Goal: Task Accomplishment & Management: Use online tool/utility

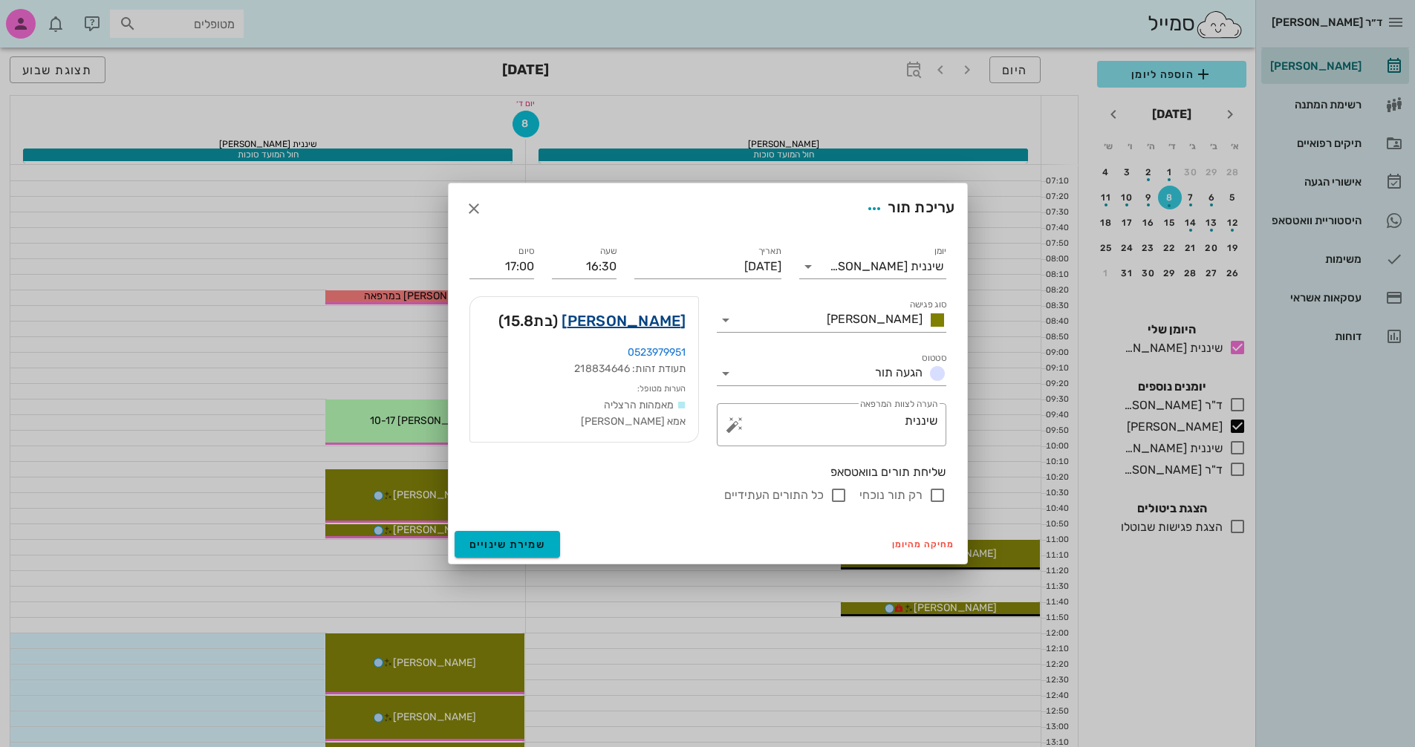
scroll to position [520, 0]
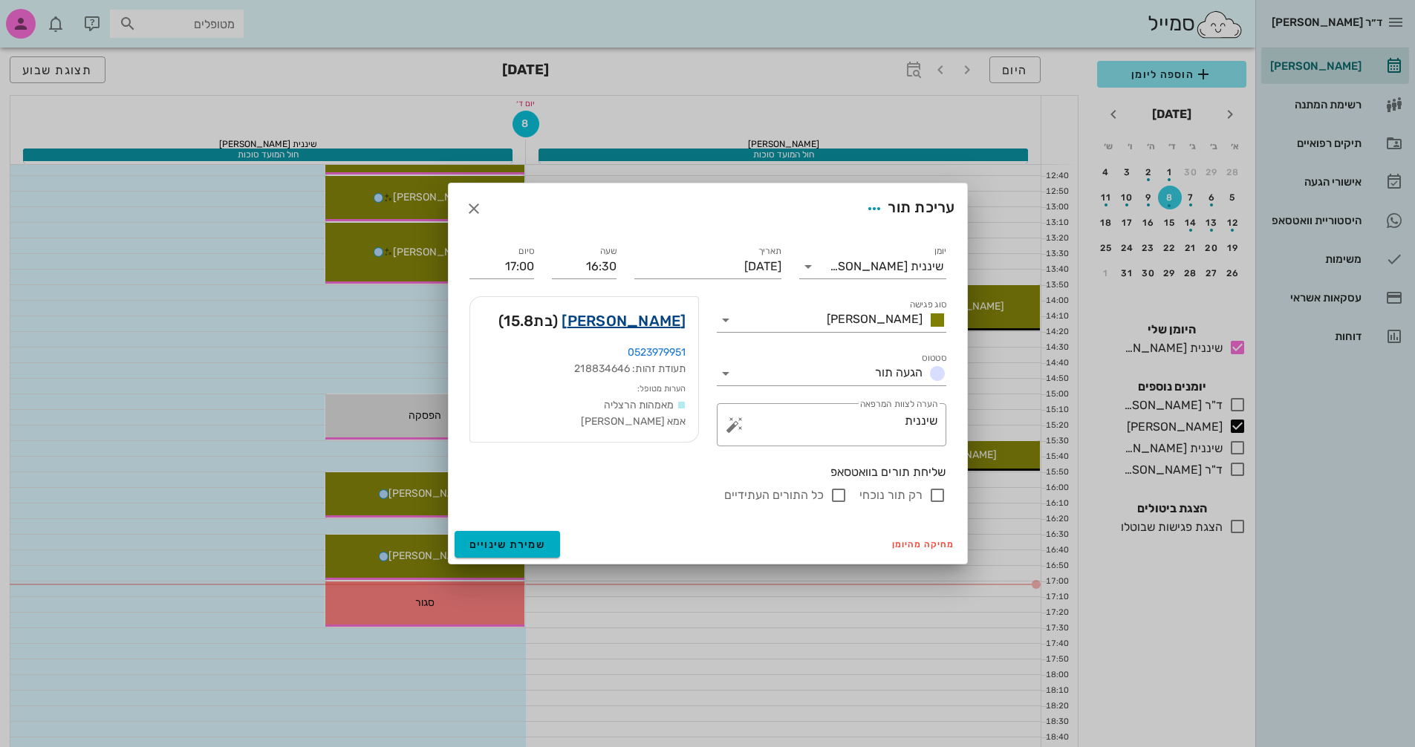
click at [672, 322] on link "[PERSON_NAME]" at bounding box center [623, 321] width 124 height 24
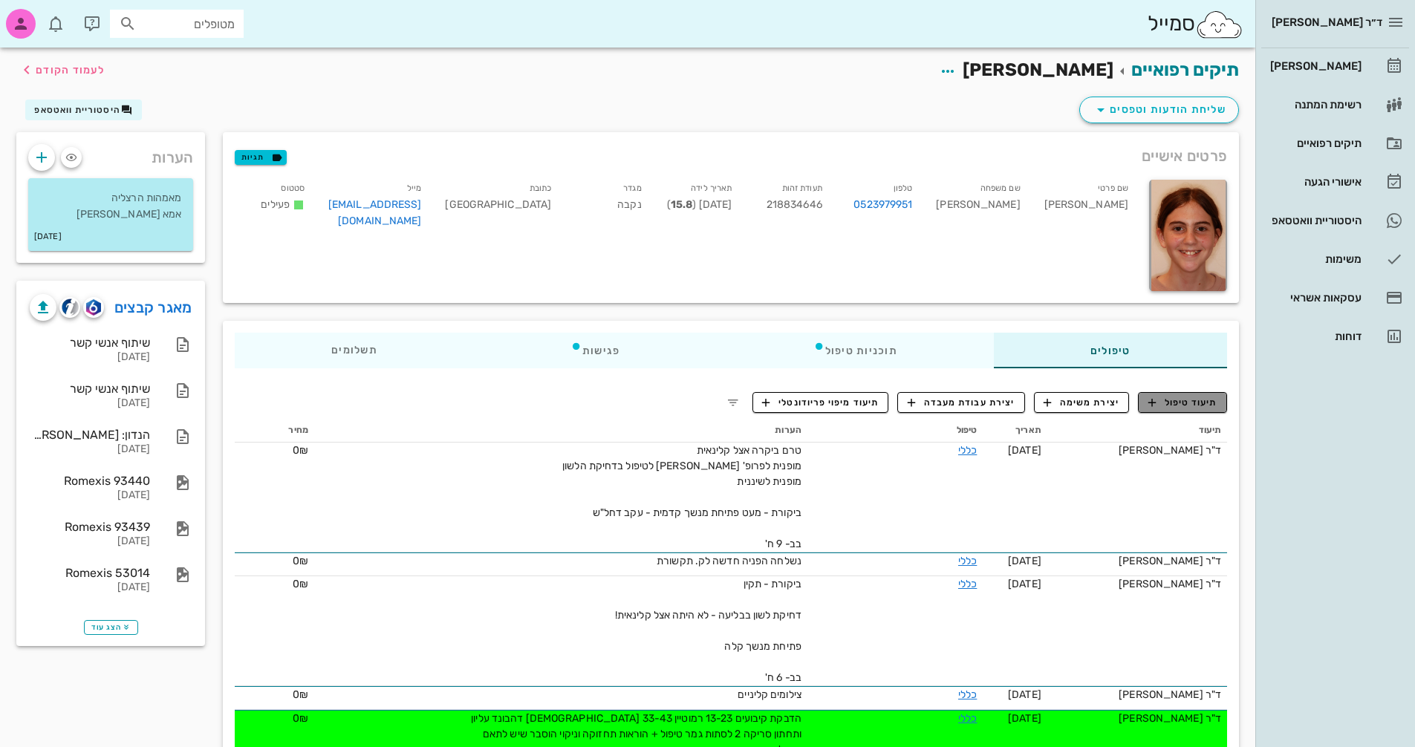
click at [1176, 401] on span "תיעוד טיפול" at bounding box center [1182, 402] width 69 height 13
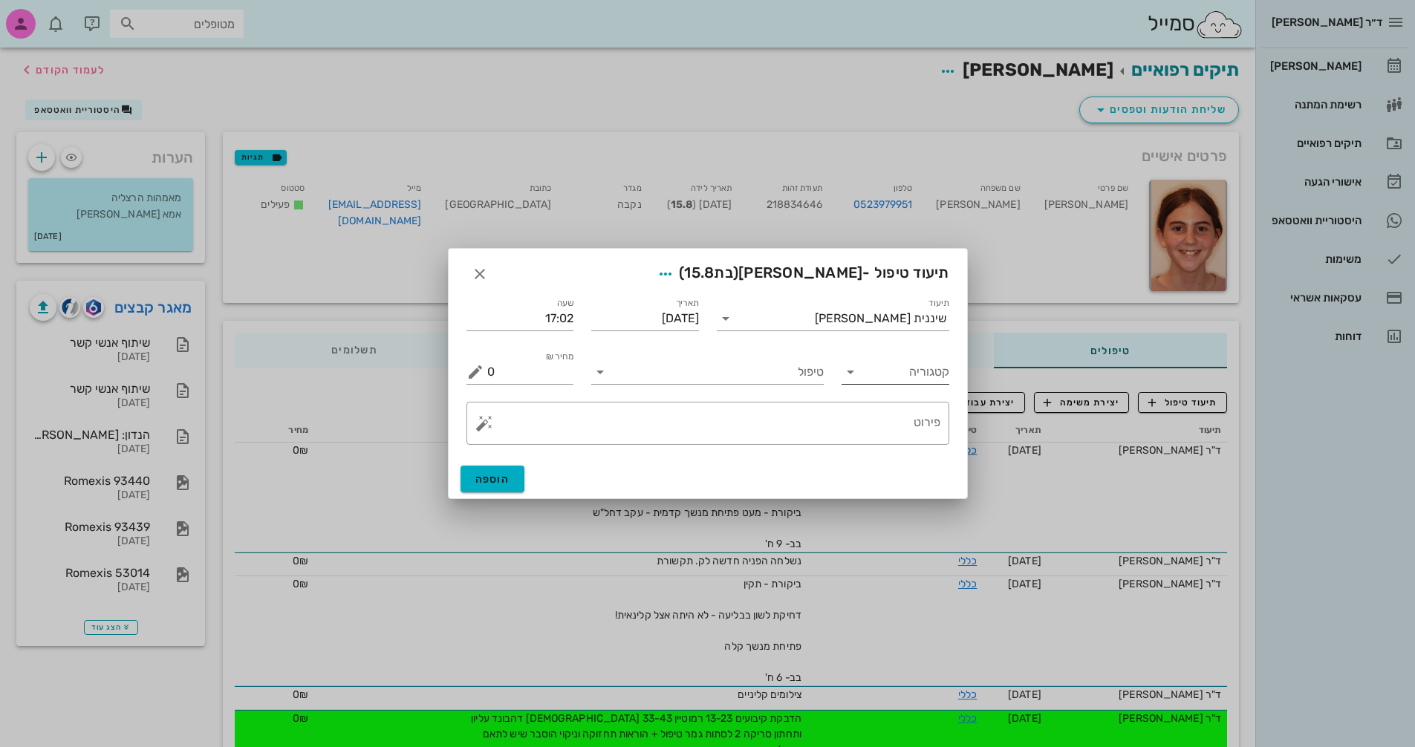
click at [899, 371] on input "קטגוריה" at bounding box center [907, 372] width 84 height 24
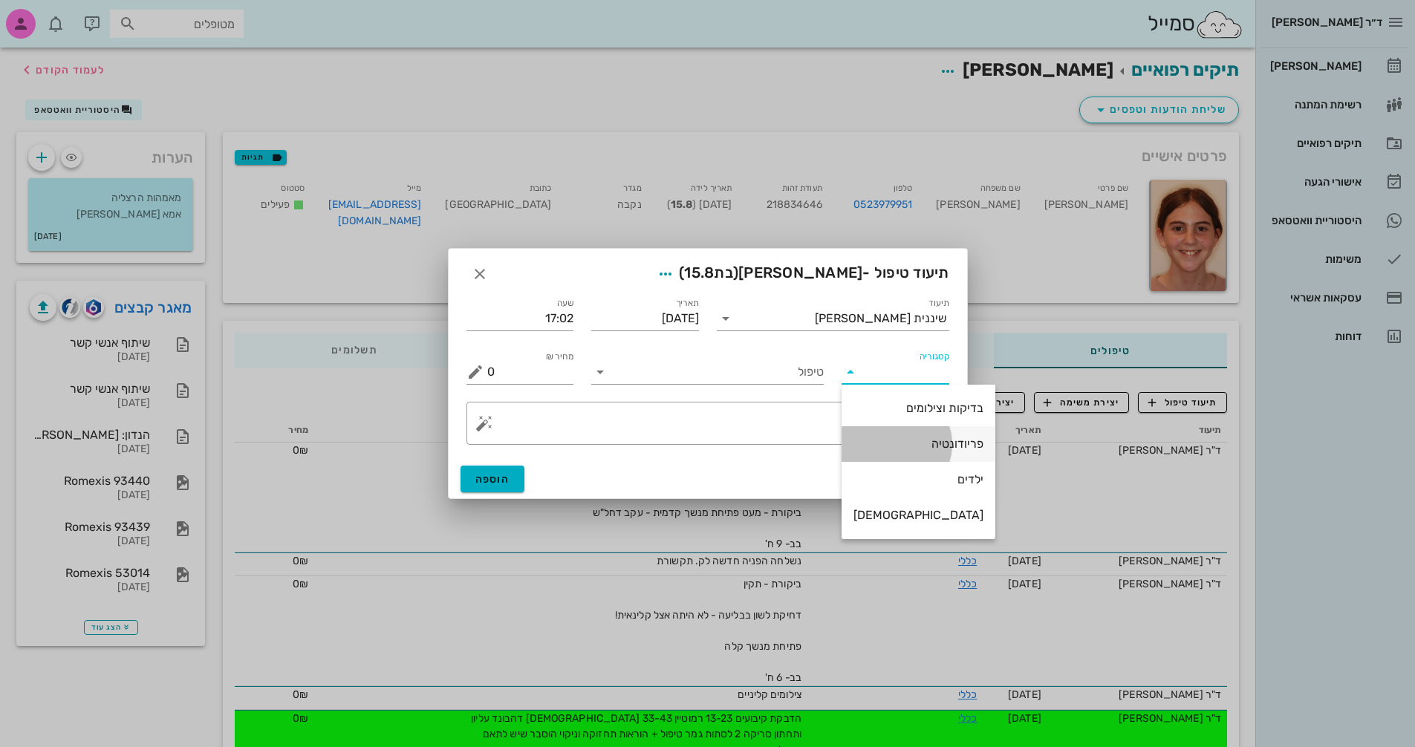
click at [911, 443] on div "פריודונטיה" at bounding box center [918, 444] width 130 height 14
type input "פריודונטיה"
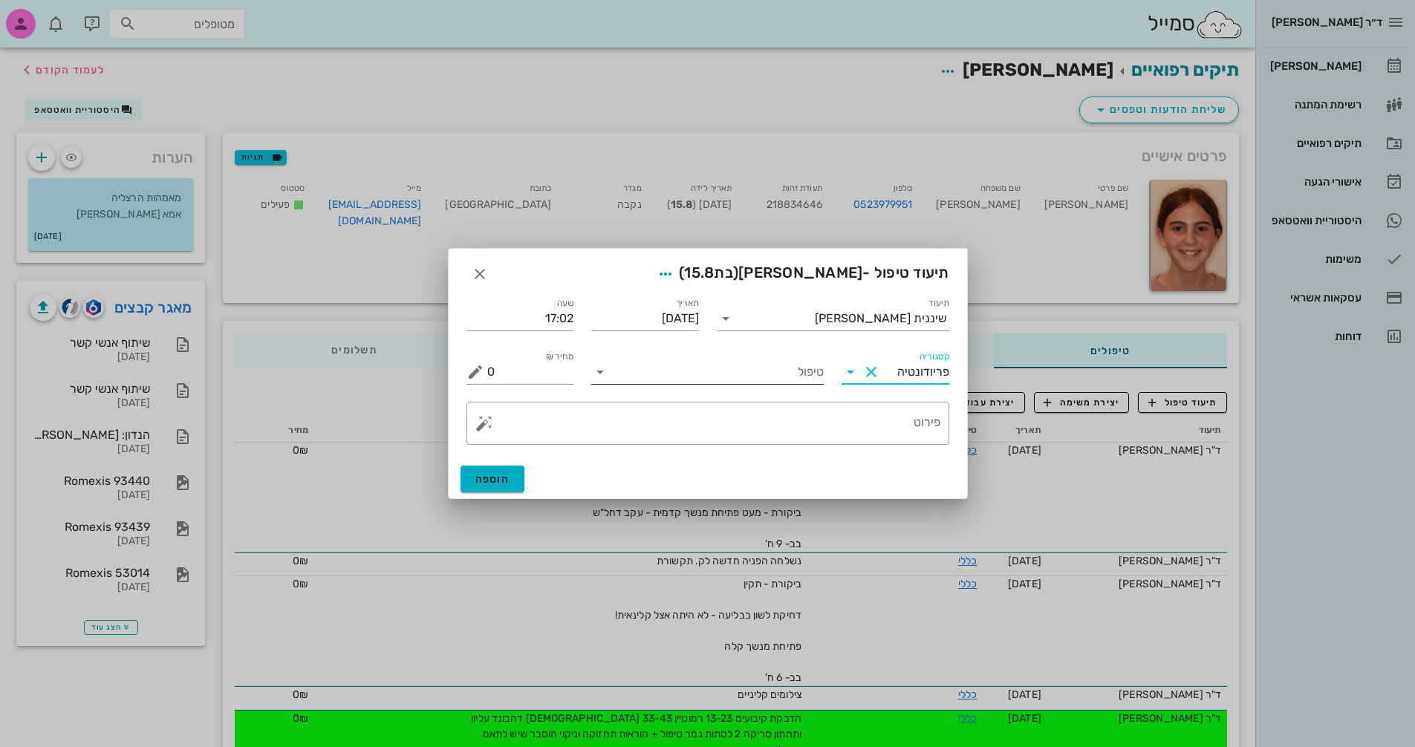
click at [743, 373] on input "טיפול" at bounding box center [718, 372] width 212 height 24
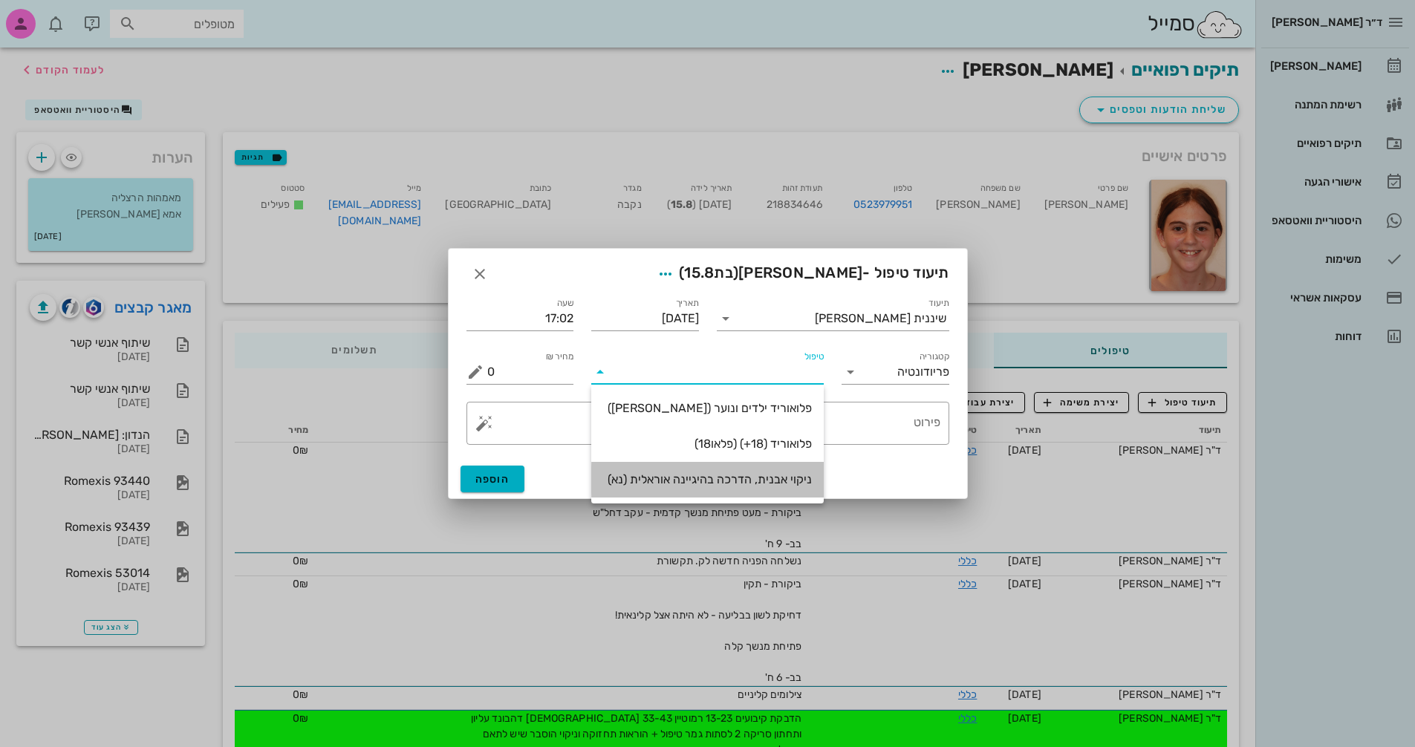
click at [741, 486] on div "ניקוי אבנית, הדרכה בהיגיינה אוראלית (נא)" at bounding box center [707, 479] width 209 height 14
type input "300"
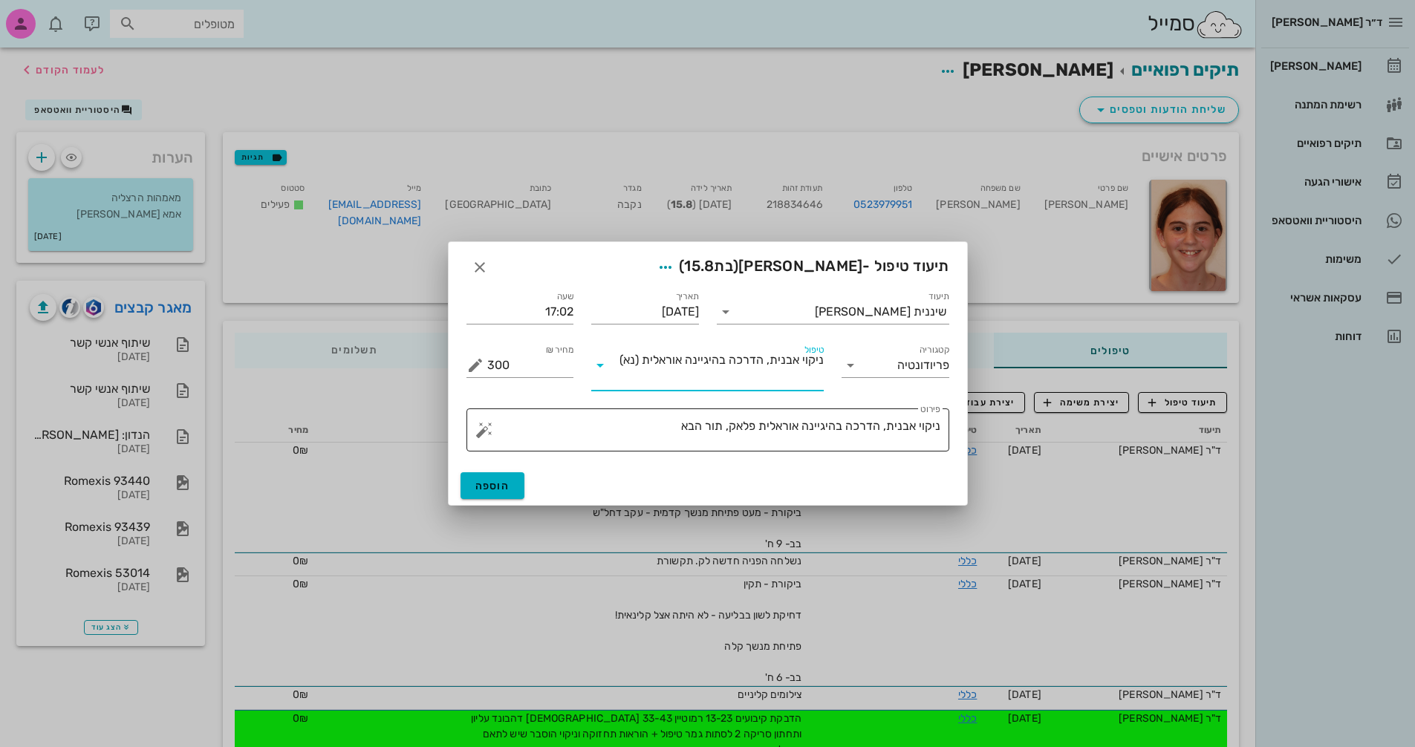
click at [670, 431] on textarea "ניקוי אבנית, הדרכה בהיגיינה אוראלית פלאק, תור הבא" at bounding box center [713, 434] width 453 height 36
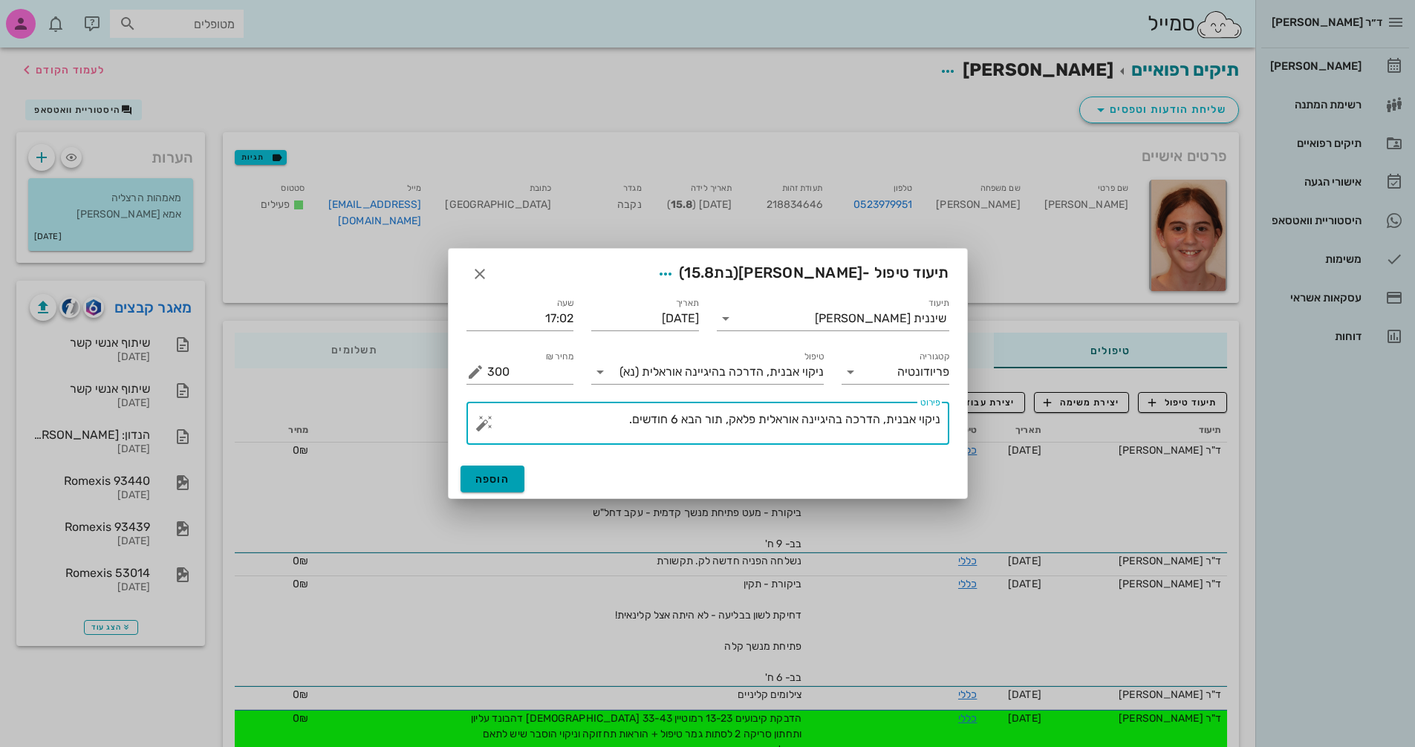
type textarea "ניקוי אבנית, הדרכה בהיגיינה אוראלית פלאק, תור הבא 6 חודשים."
click at [486, 478] on span "הוספה" at bounding box center [492, 479] width 35 height 13
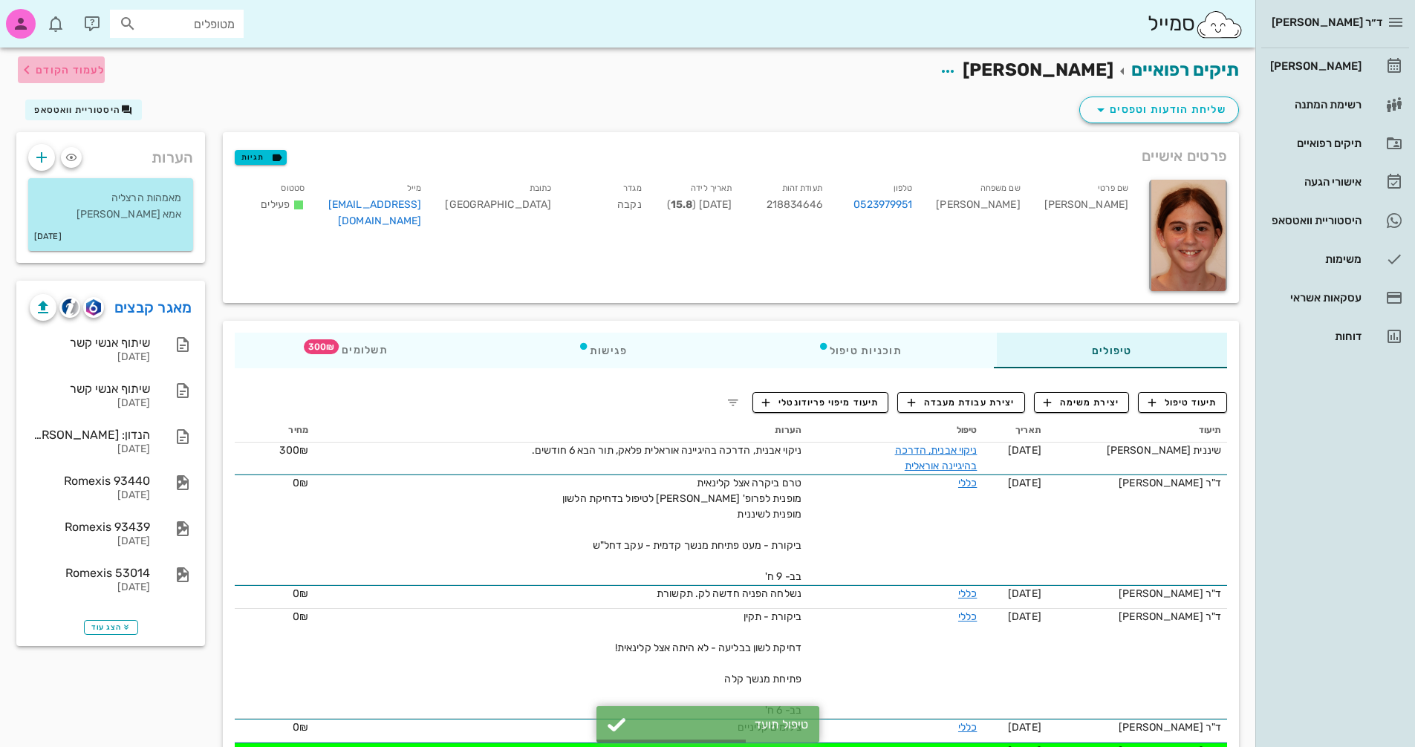
click at [45, 67] on span "לעמוד הקודם" at bounding box center [70, 70] width 69 height 13
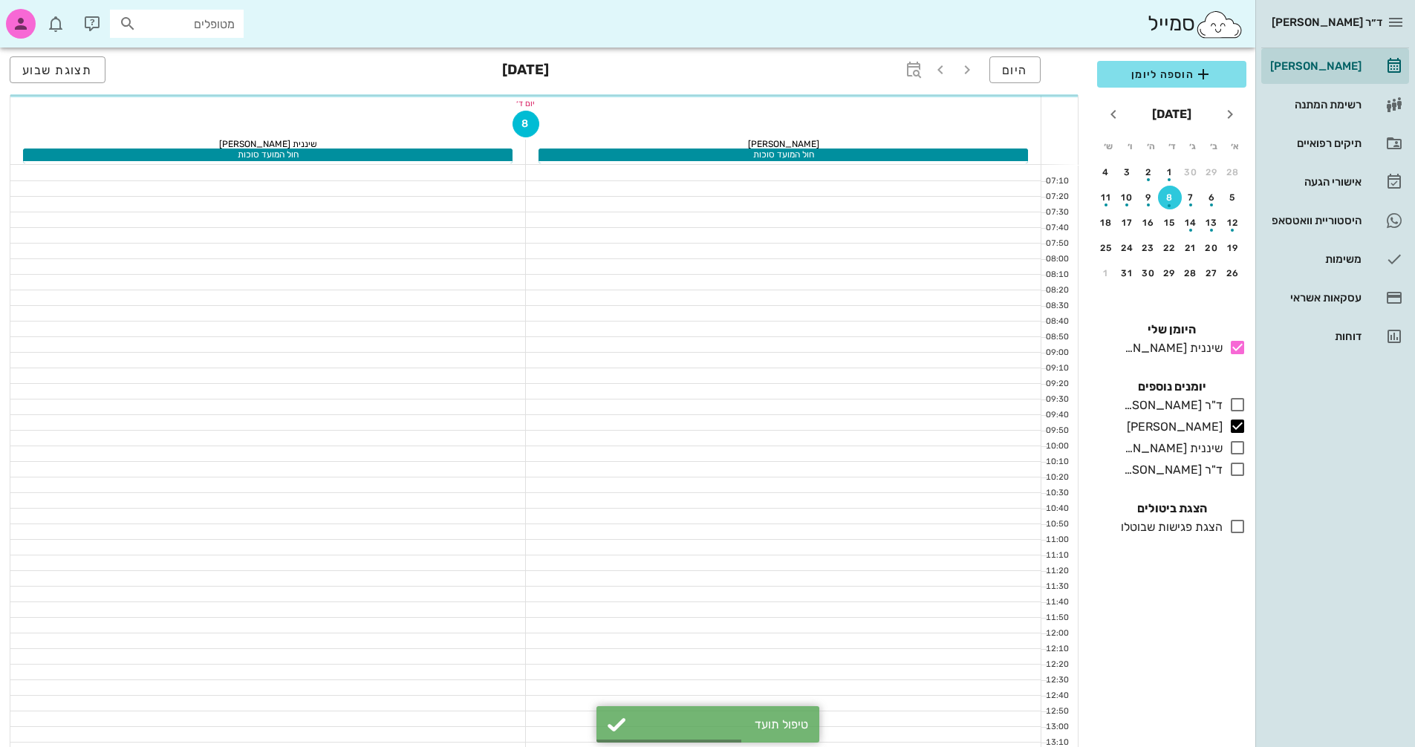
scroll to position [520, 0]
